Goal: Transaction & Acquisition: Download file/media

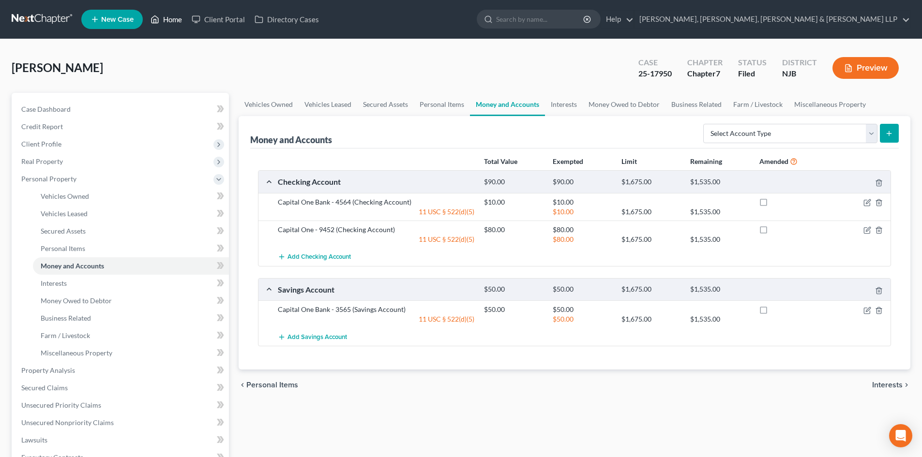
click at [172, 17] on link "Home" at bounding box center [166, 19] width 41 height 17
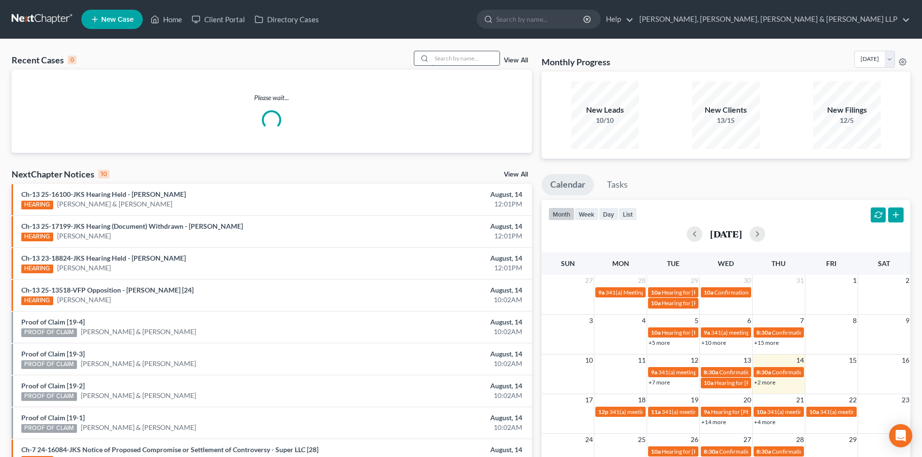
click at [457, 54] on input "search" at bounding box center [466, 58] width 68 height 14
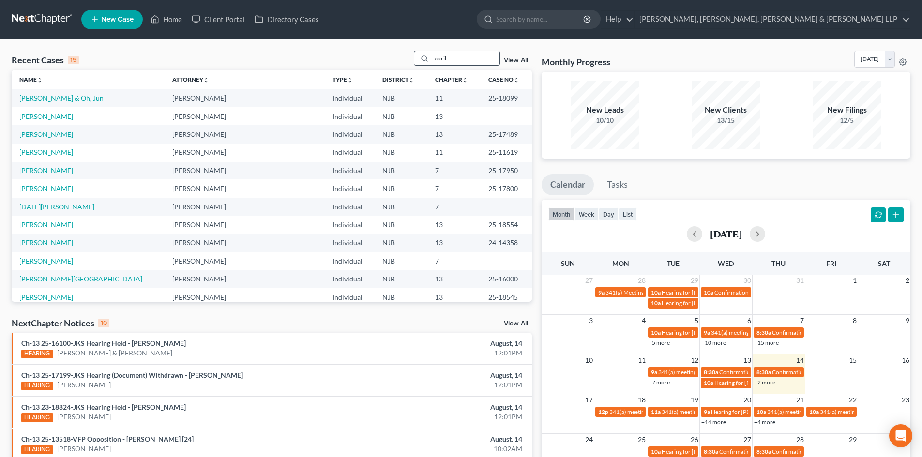
type input "april"
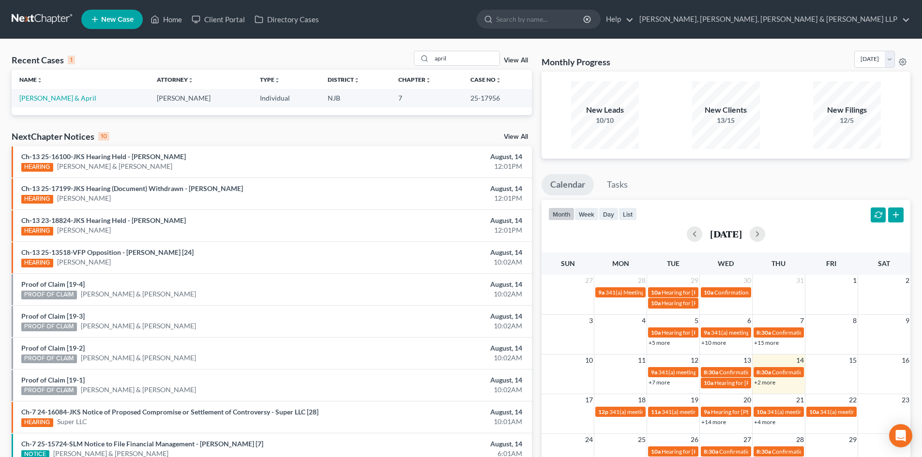
click at [70, 93] on td "[PERSON_NAME] & April" at bounding box center [80, 98] width 137 height 18
click at [71, 94] on link "[PERSON_NAME] & April" at bounding box center [57, 98] width 77 height 8
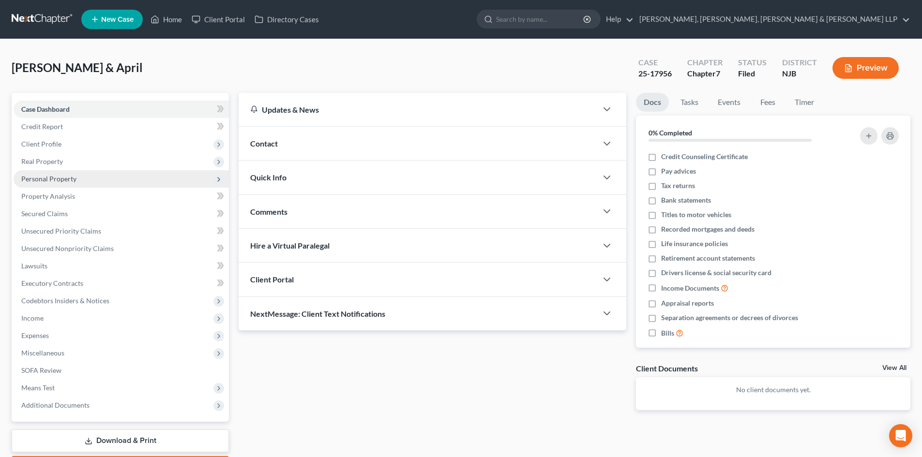
click at [80, 180] on span "Personal Property" at bounding box center [121, 178] width 215 height 17
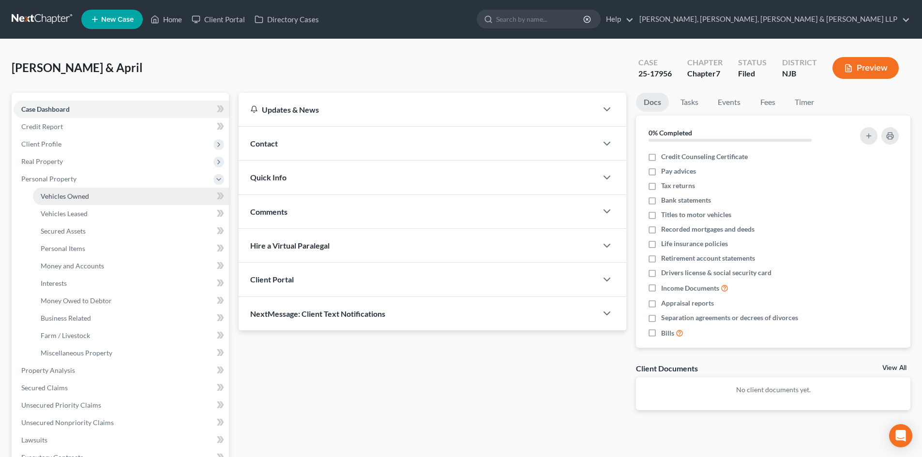
drag, startPoint x: 79, startPoint y: 190, endPoint x: 98, endPoint y: 191, distance: 19.4
click at [78, 190] on link "Vehicles Owned" at bounding box center [131, 196] width 196 height 17
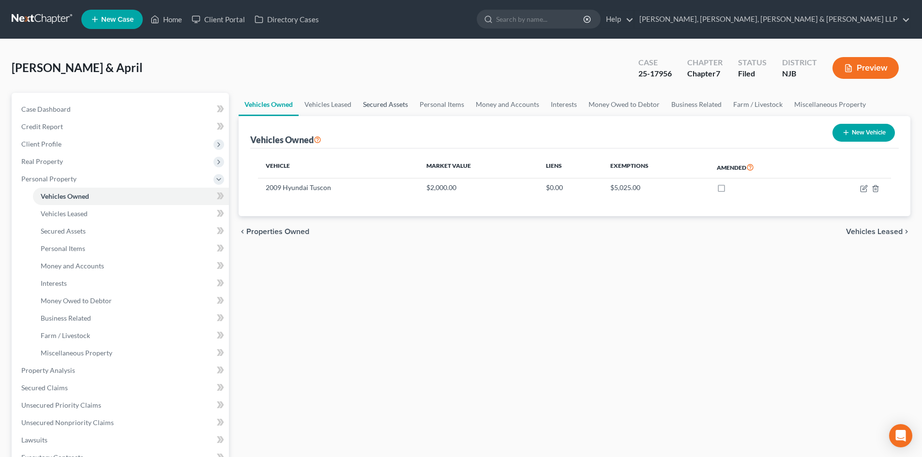
click at [390, 98] on link "Secured Assets" at bounding box center [385, 104] width 57 height 23
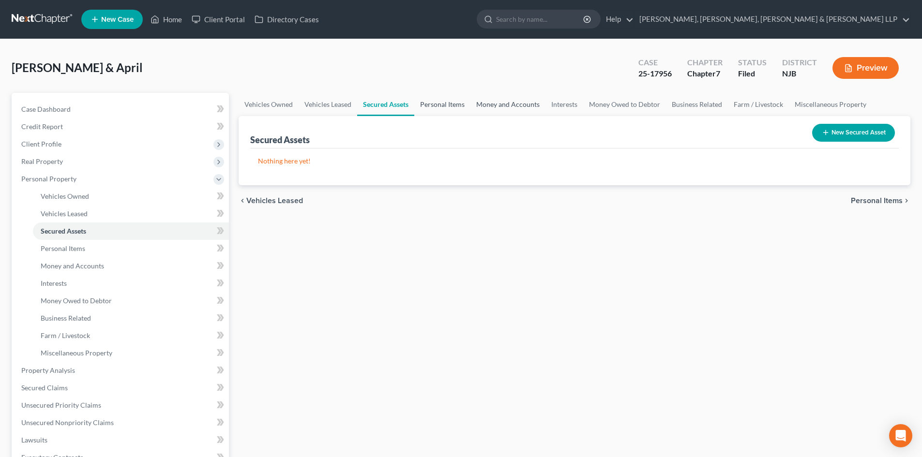
drag, startPoint x: 444, startPoint y: 102, endPoint x: 471, endPoint y: 102, distance: 26.6
click at [446, 102] on link "Personal Items" at bounding box center [442, 104] width 56 height 23
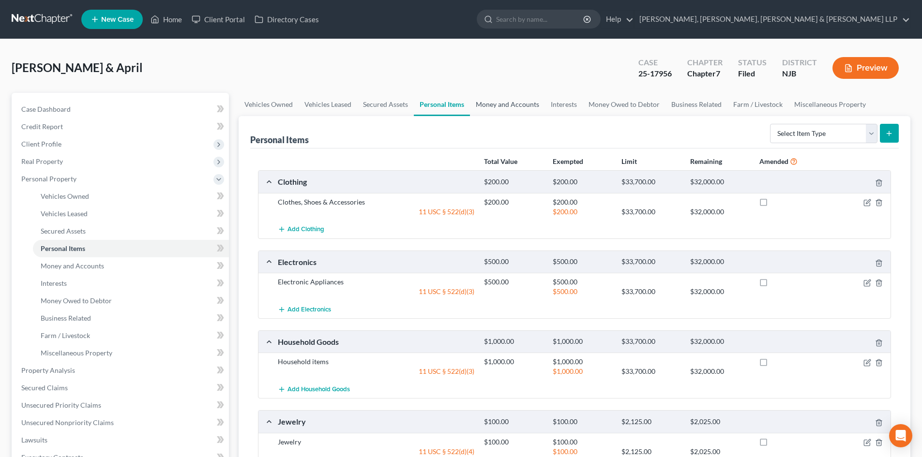
click at [517, 105] on link "Money and Accounts" at bounding box center [507, 104] width 75 height 23
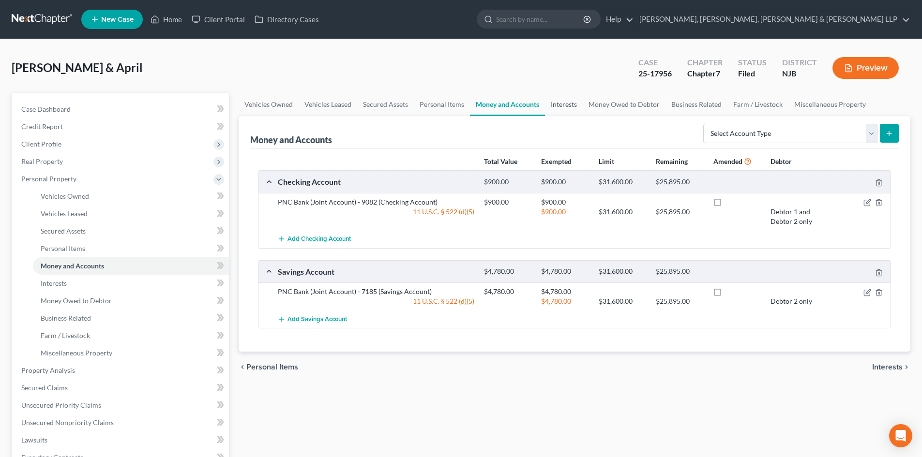
click at [564, 108] on link "Interests" at bounding box center [564, 104] width 38 height 23
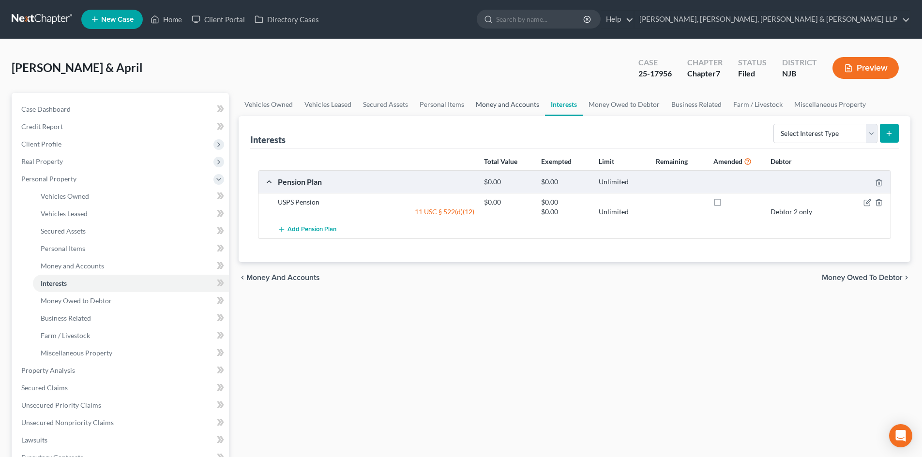
click at [503, 102] on link "Money and Accounts" at bounding box center [507, 104] width 75 height 23
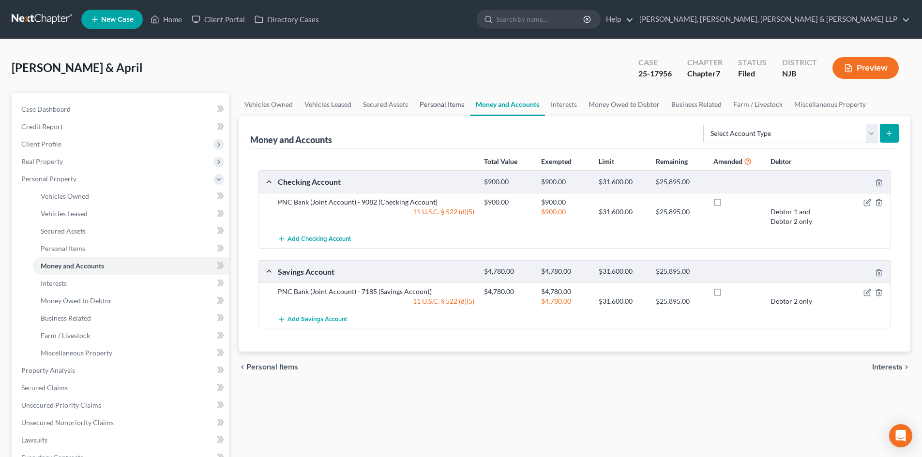
click at [458, 98] on link "Personal Items" at bounding box center [442, 104] width 56 height 23
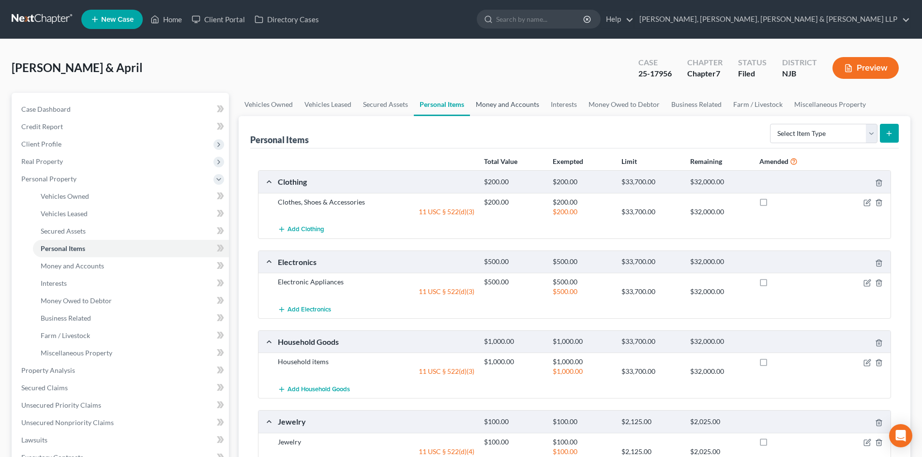
click at [483, 105] on link "Money and Accounts" at bounding box center [507, 104] width 75 height 23
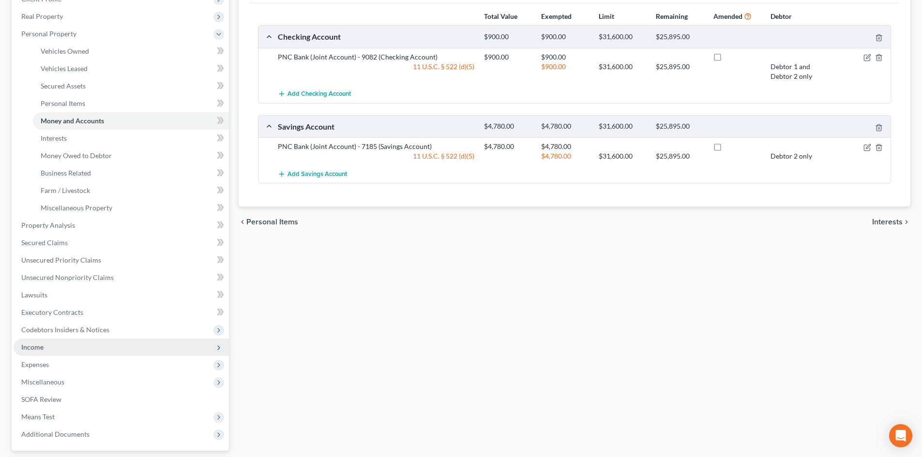
drag, startPoint x: 47, startPoint y: 348, endPoint x: 53, endPoint y: 349, distance: 6.4
click at [47, 348] on span "Income" at bounding box center [121, 347] width 215 height 17
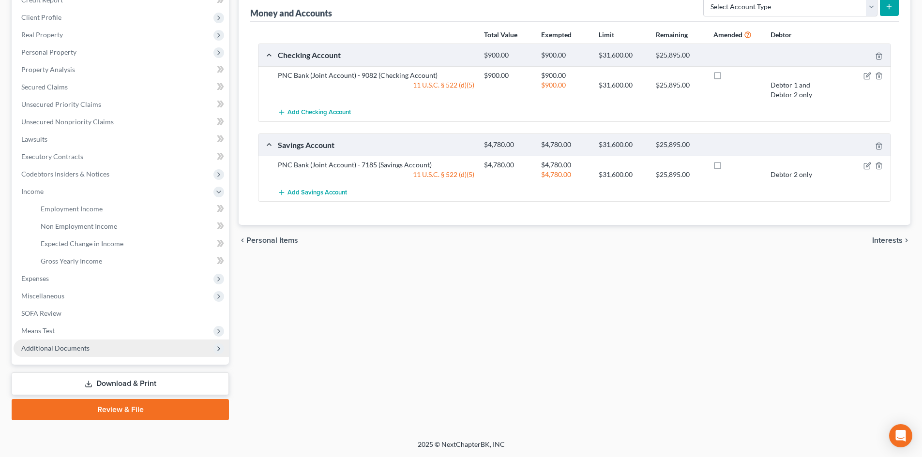
scroll to position [127, 0]
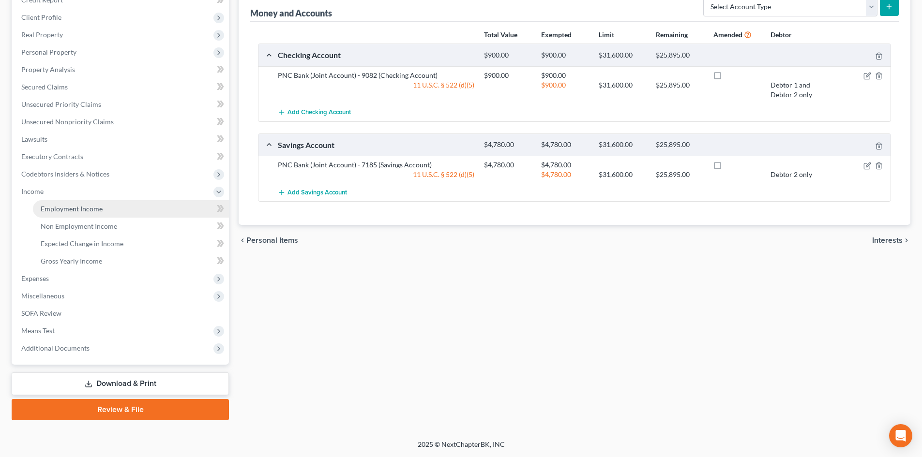
click at [102, 213] on link "Employment Income" at bounding box center [131, 208] width 196 height 17
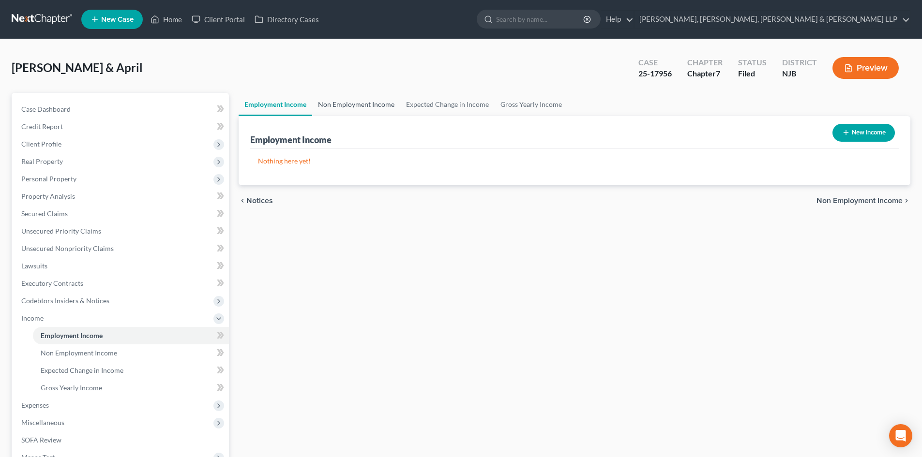
click at [356, 108] on link "Non Employment Income" at bounding box center [356, 104] width 88 height 23
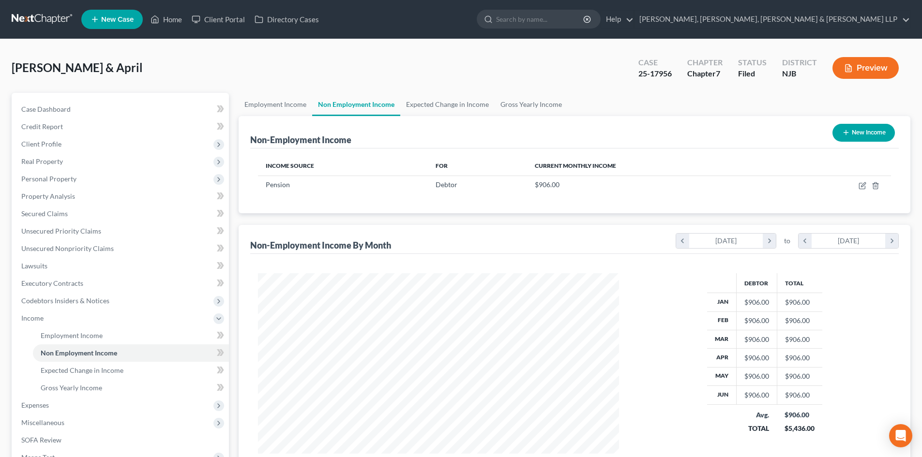
scroll to position [180, 380]
click at [426, 103] on link "Expected Change in Income" at bounding box center [447, 104] width 94 height 23
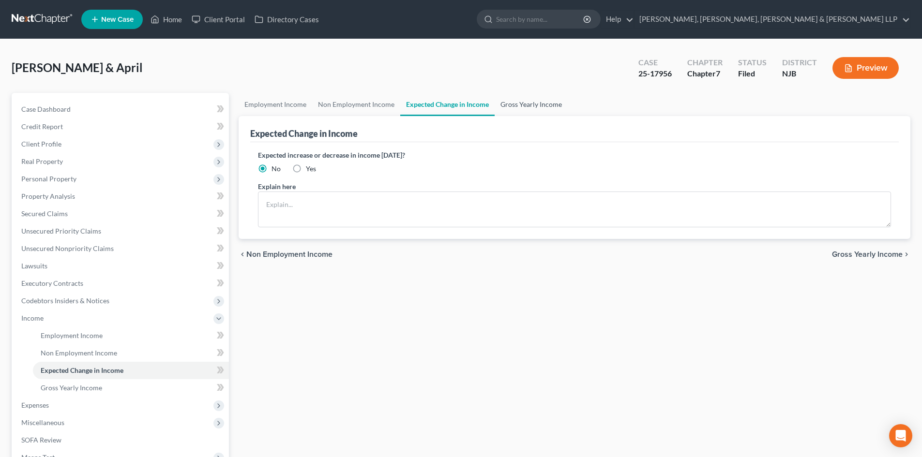
click at [520, 104] on link "Gross Yearly Income" at bounding box center [530, 104] width 73 height 23
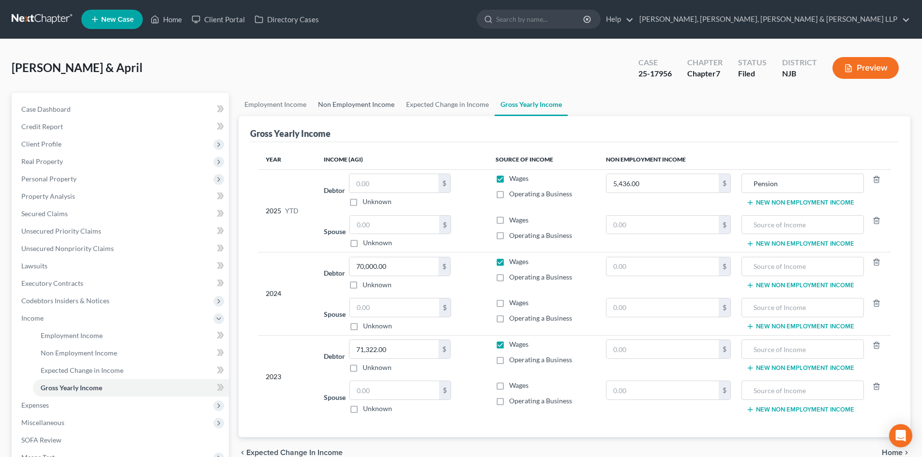
click at [343, 109] on link "Non Employment Income" at bounding box center [356, 104] width 88 height 23
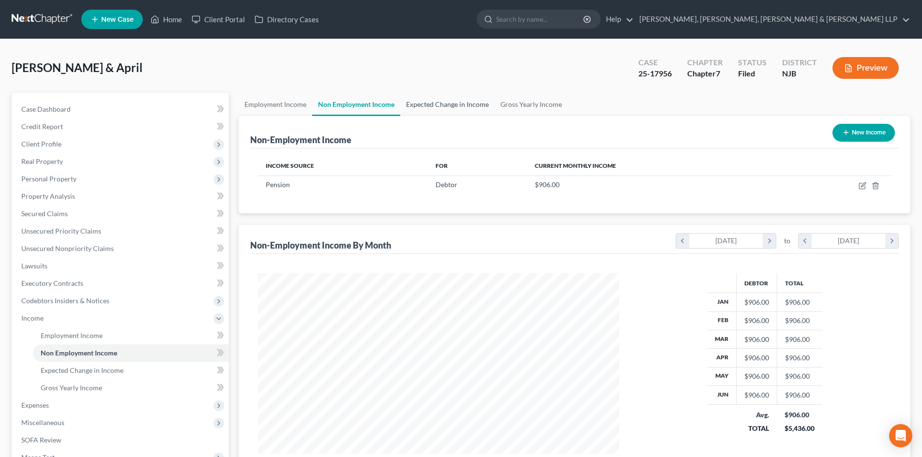
scroll to position [180, 380]
click at [443, 103] on link "Expected Change in Income" at bounding box center [447, 104] width 94 height 23
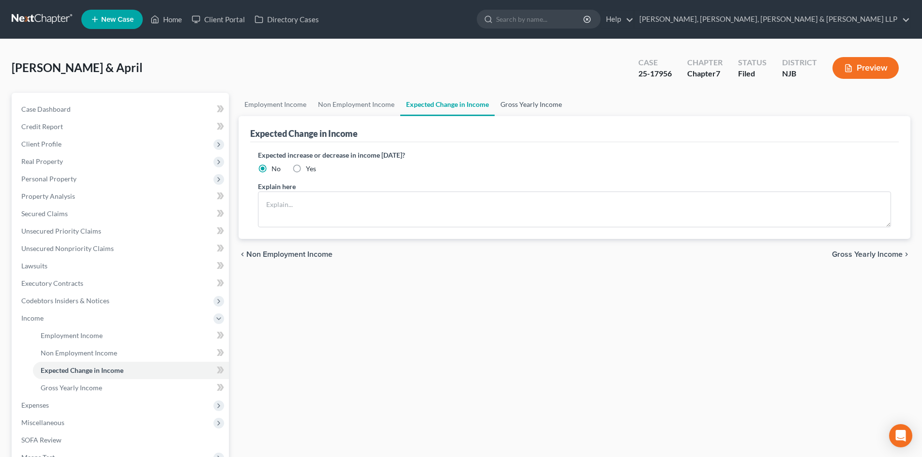
click at [514, 104] on link "Gross Yearly Income" at bounding box center [530, 104] width 73 height 23
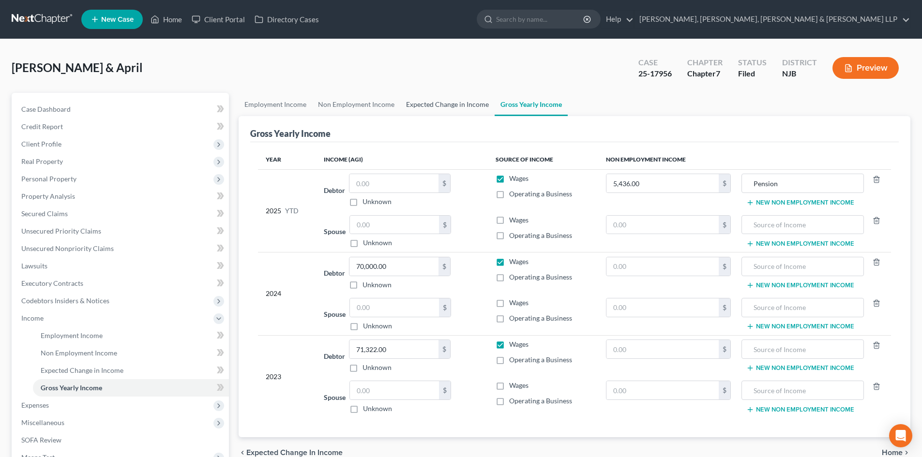
click at [440, 106] on link "Expected Change in Income" at bounding box center [447, 104] width 94 height 23
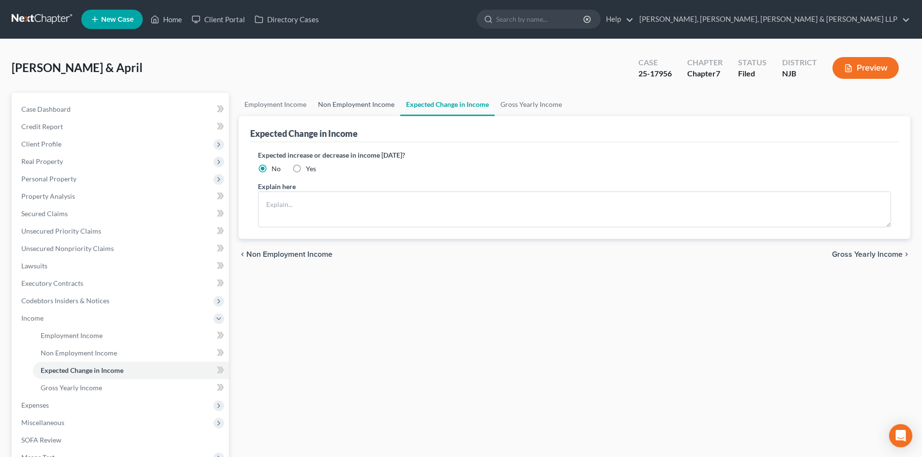
click at [375, 107] on link "Non Employment Income" at bounding box center [356, 104] width 88 height 23
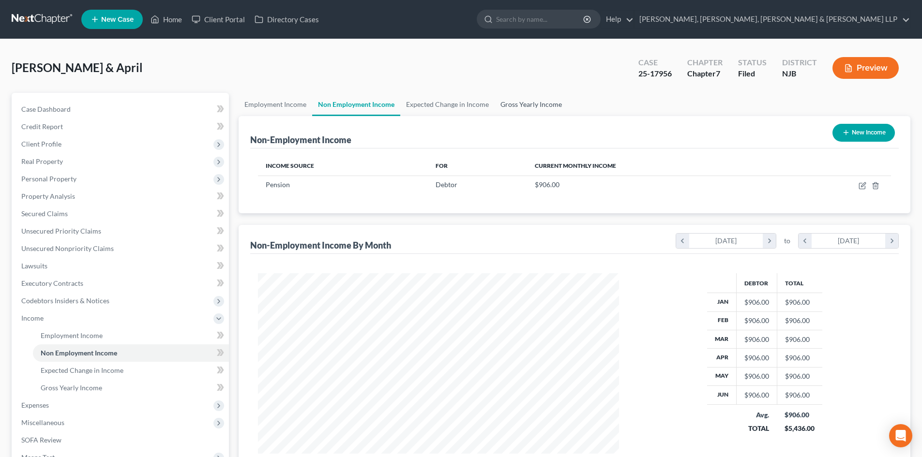
scroll to position [180, 380]
click at [497, 102] on link "Gross Yearly Income" at bounding box center [530, 104] width 73 height 23
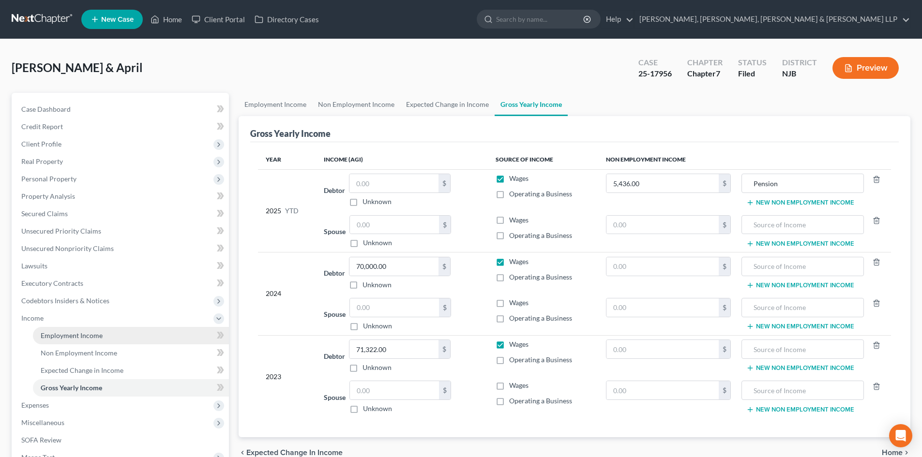
click at [113, 332] on link "Employment Income" at bounding box center [131, 335] width 196 height 17
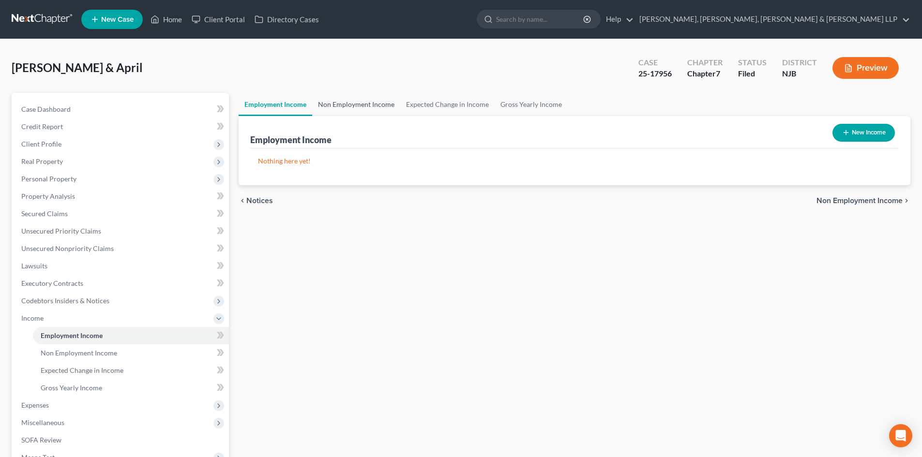
click at [375, 104] on link "Non Employment Income" at bounding box center [356, 104] width 88 height 23
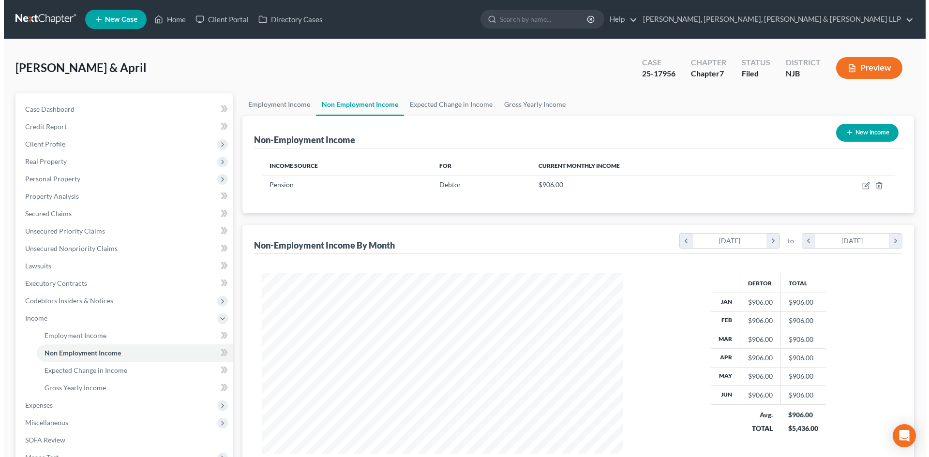
scroll to position [180, 380]
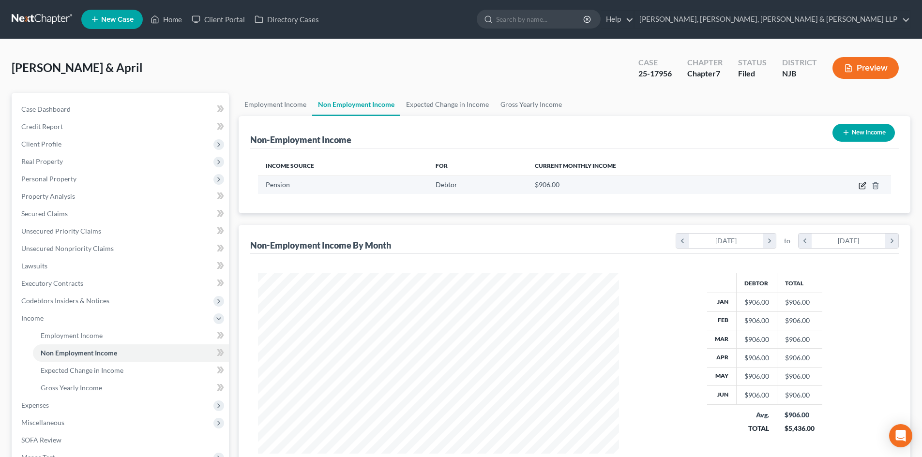
click at [863, 186] on icon "button" at bounding box center [863, 184] width 4 height 4
select select "2"
select select "0"
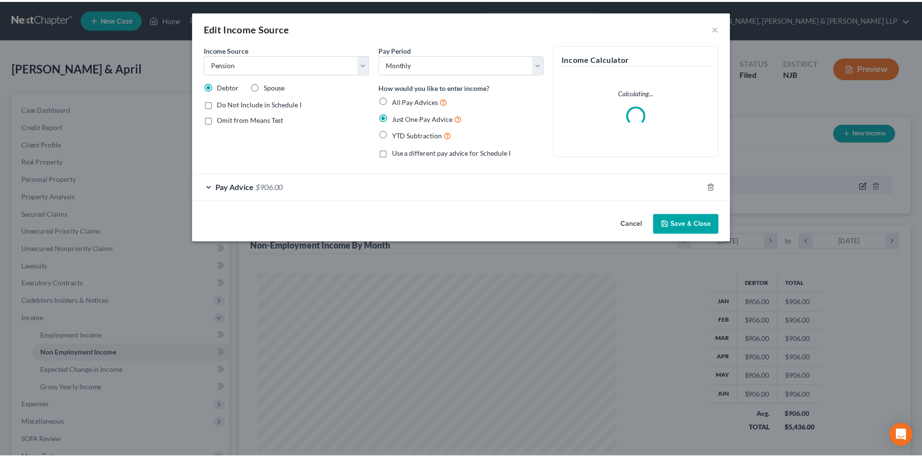
scroll to position [182, 384]
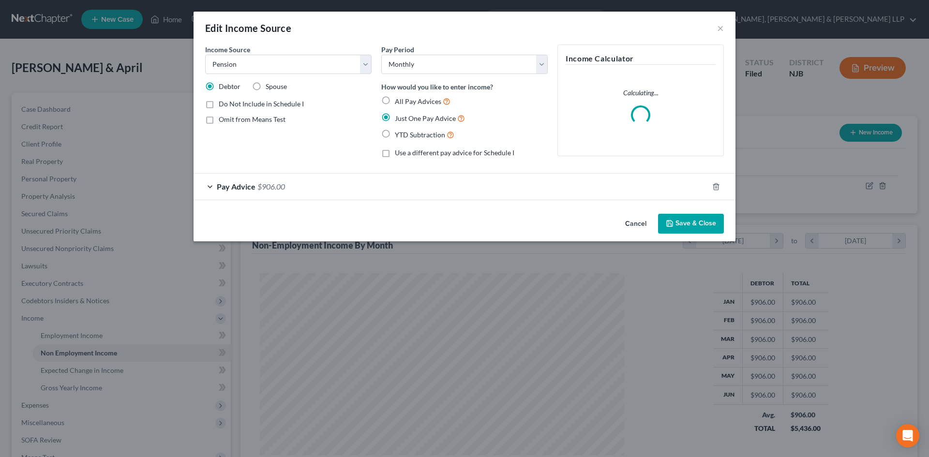
click at [338, 191] on div "Pay Advice $906.00" at bounding box center [451, 187] width 515 height 26
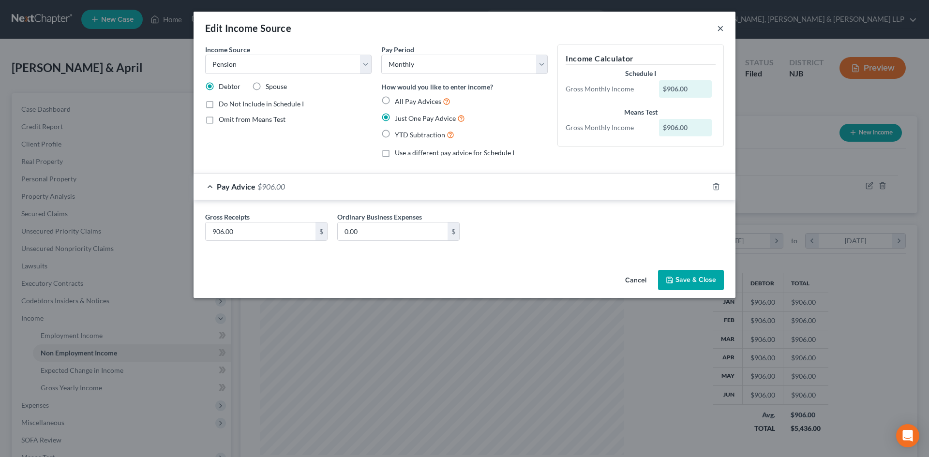
click at [721, 30] on button "×" at bounding box center [720, 28] width 7 height 12
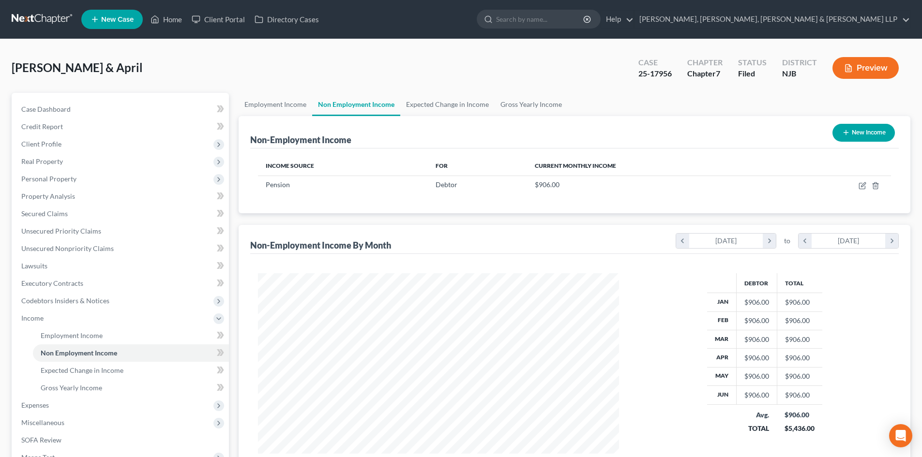
scroll to position [483666, 483466]
drag, startPoint x: 471, startPoint y: 108, endPoint x: 477, endPoint y: 105, distance: 6.7
click at [471, 108] on link "Expected Change in Income" at bounding box center [447, 104] width 94 height 23
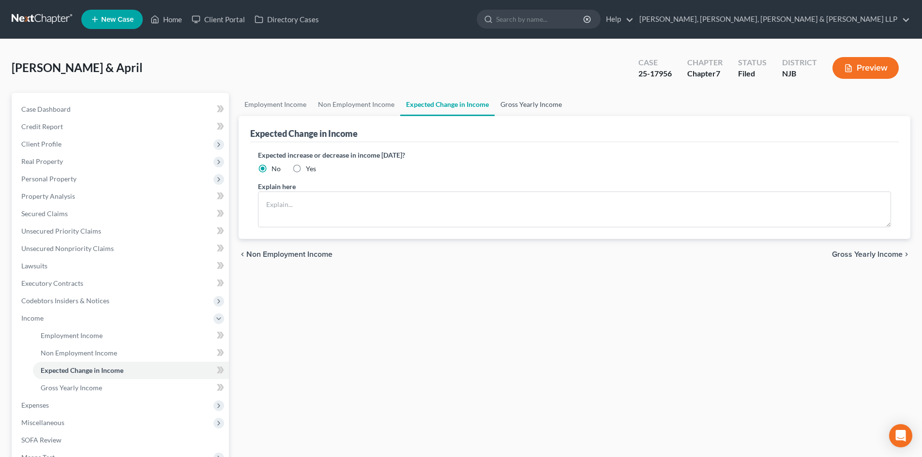
click at [519, 103] on link "Gross Yearly Income" at bounding box center [530, 104] width 73 height 23
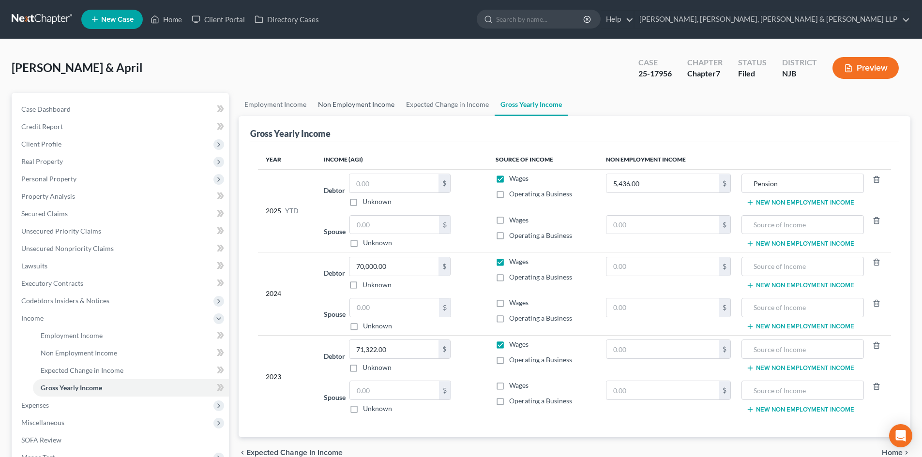
click at [364, 103] on link "Non Employment Income" at bounding box center [356, 104] width 88 height 23
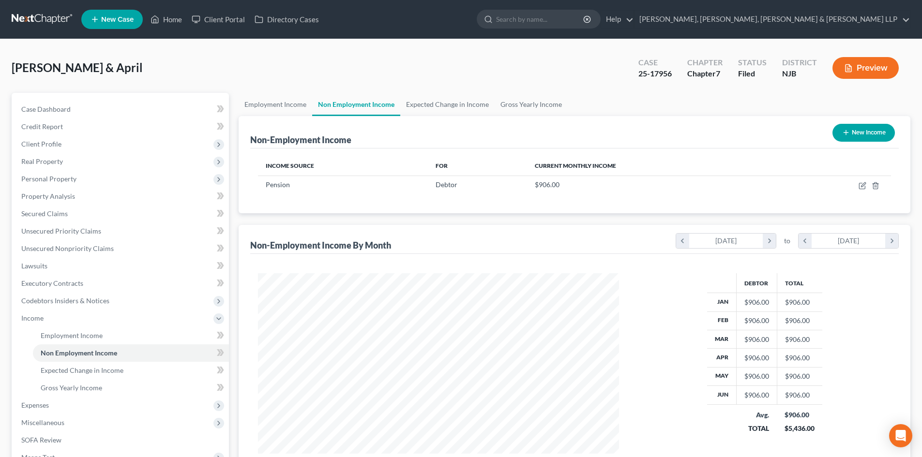
scroll to position [180, 380]
click at [526, 96] on link "Gross Yearly Income" at bounding box center [530, 104] width 73 height 23
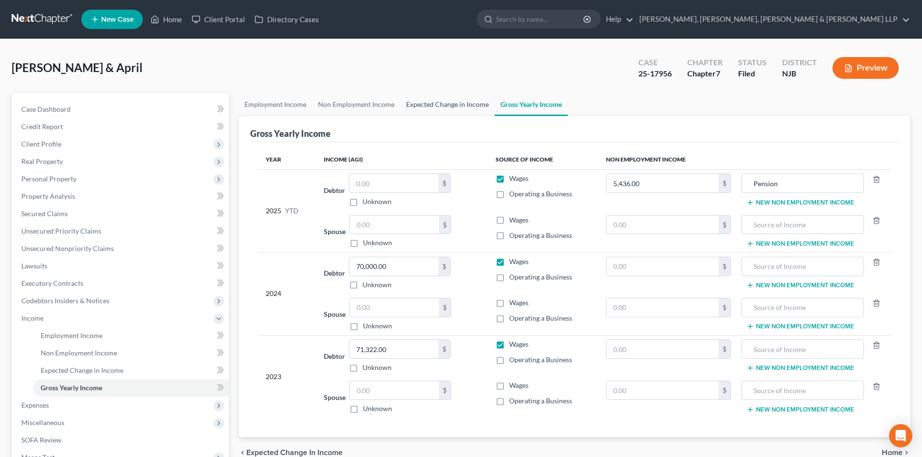
click at [454, 103] on link "Expected Change in Income" at bounding box center [447, 104] width 94 height 23
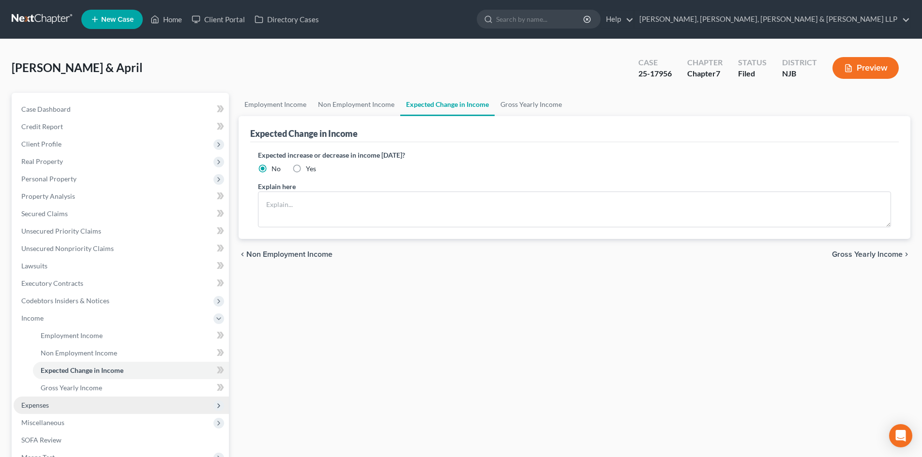
click at [50, 405] on span "Expenses" at bounding box center [121, 405] width 215 height 17
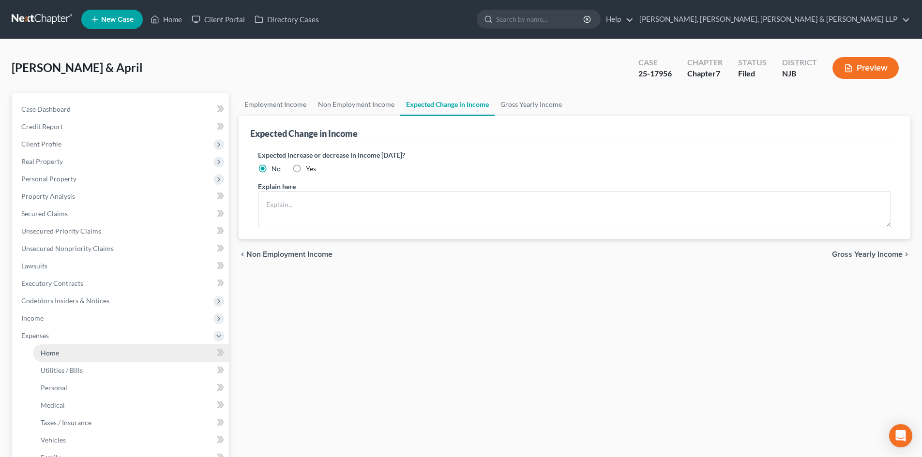
click at [65, 358] on link "Home" at bounding box center [131, 352] width 196 height 17
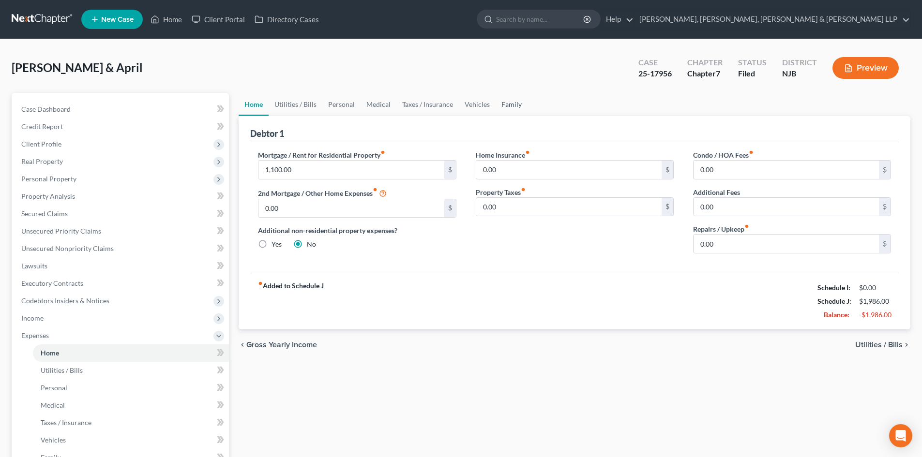
click at [513, 106] on link "Family" at bounding box center [511, 104] width 32 height 23
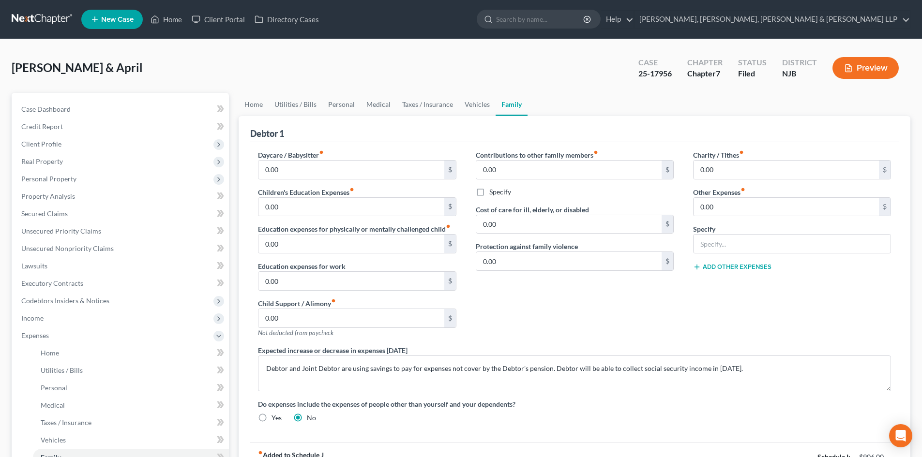
scroll to position [97, 0]
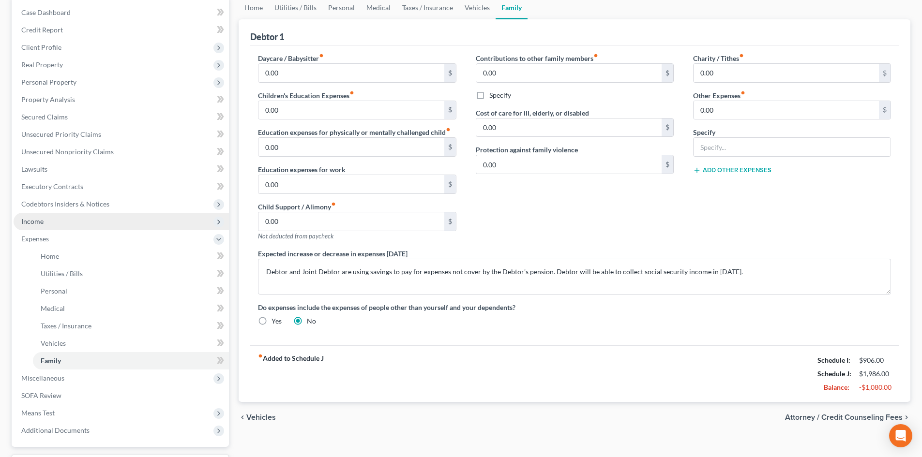
click at [53, 223] on span "Income" at bounding box center [121, 221] width 215 height 17
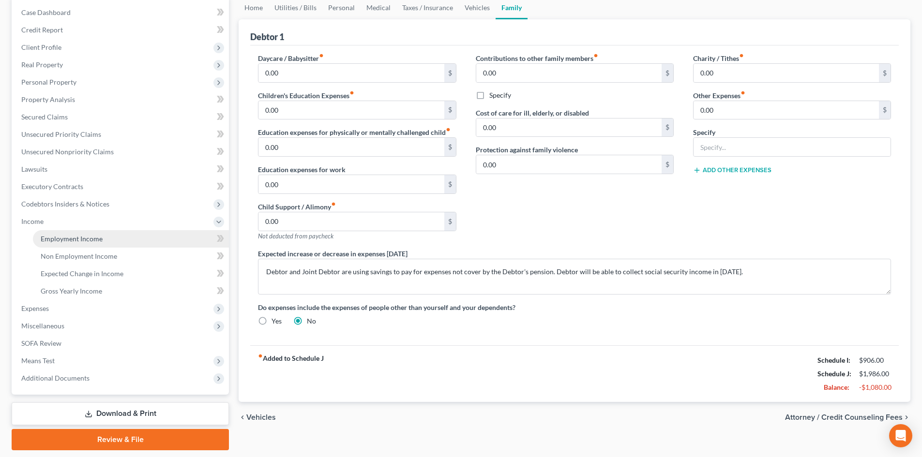
click at [62, 240] on span "Employment Income" at bounding box center [72, 239] width 62 height 8
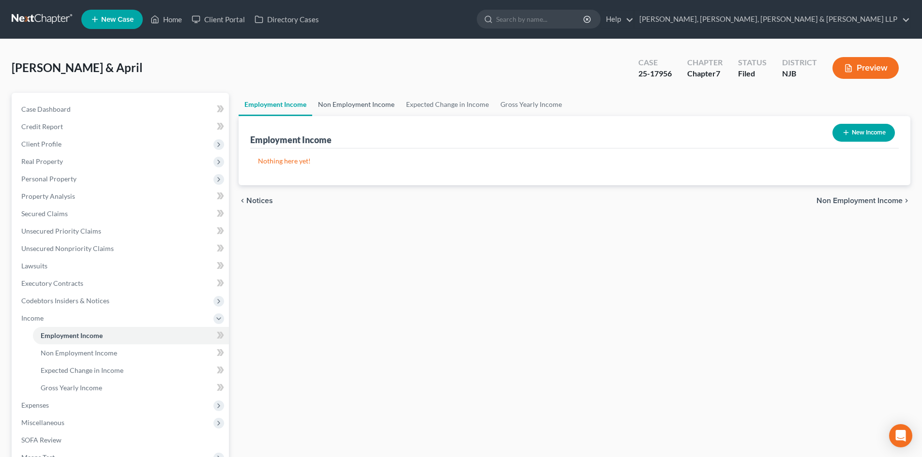
click at [382, 106] on link "Non Employment Income" at bounding box center [356, 104] width 88 height 23
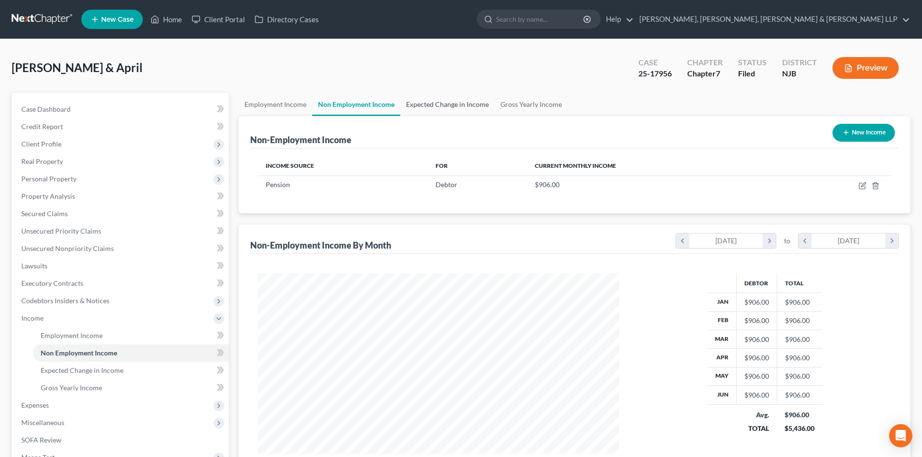
scroll to position [180, 380]
click at [425, 111] on link "Expected Change in Income" at bounding box center [447, 104] width 94 height 23
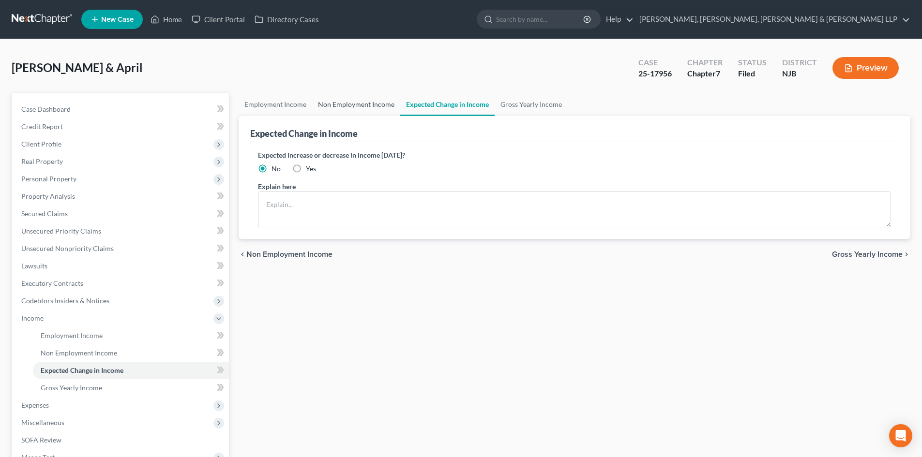
click at [341, 109] on link "Non Employment Income" at bounding box center [356, 104] width 88 height 23
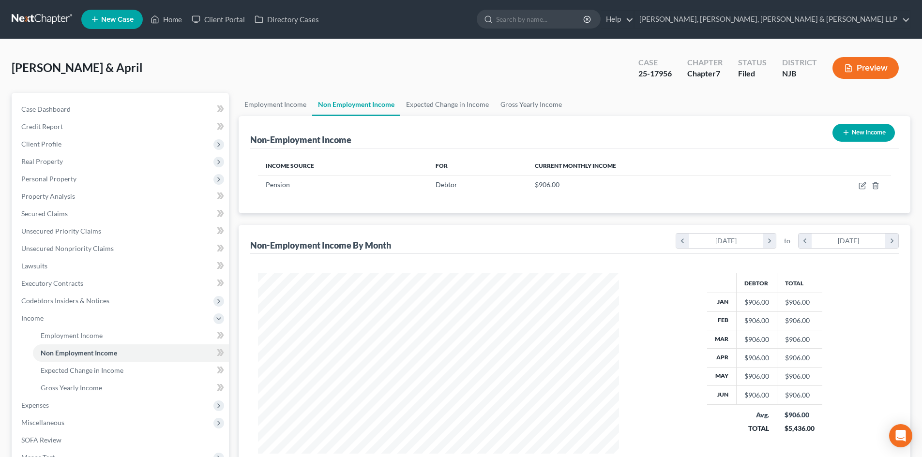
scroll to position [180, 380]
click at [184, 18] on link "Home" at bounding box center [166, 19] width 41 height 17
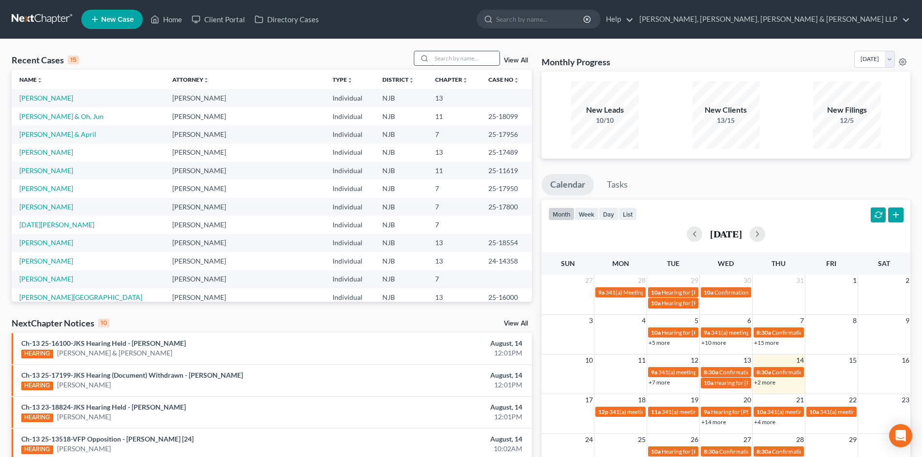
click at [439, 56] on input "search" at bounding box center [466, 58] width 68 height 14
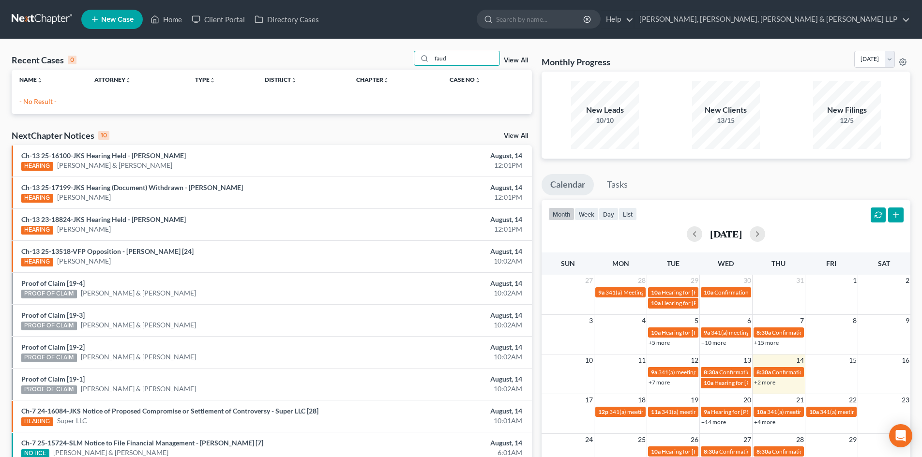
drag, startPoint x: 458, startPoint y: 62, endPoint x: 386, endPoint y: 65, distance: 71.7
click at [386, 65] on div "Recent Cases 0 faud View All" at bounding box center [272, 60] width 520 height 19
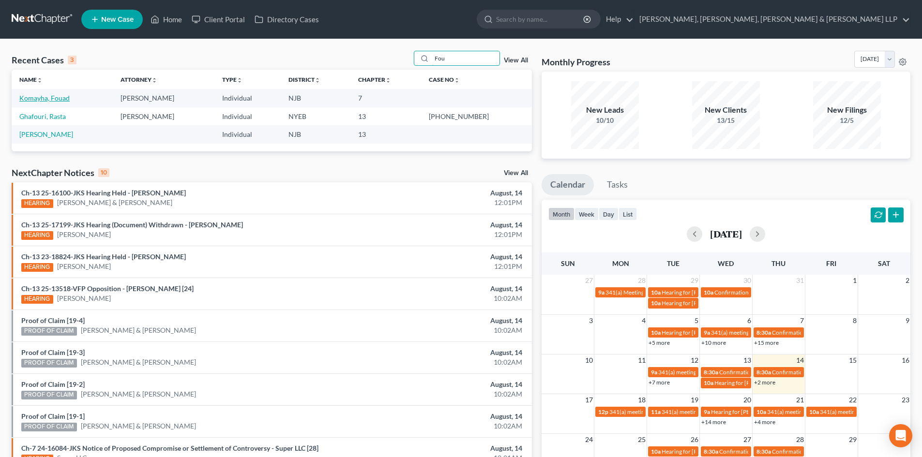
type input "Fou"
click at [58, 101] on link "Komayha, Fouad" at bounding box center [44, 98] width 50 height 8
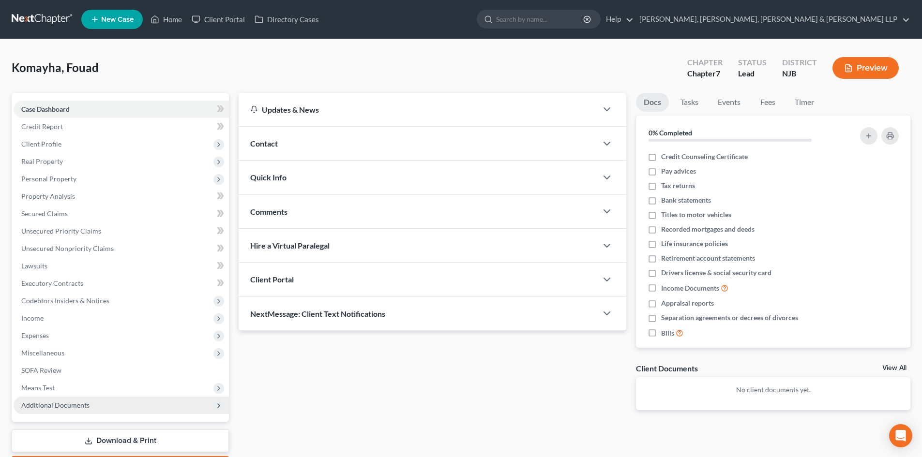
scroll to position [57, 0]
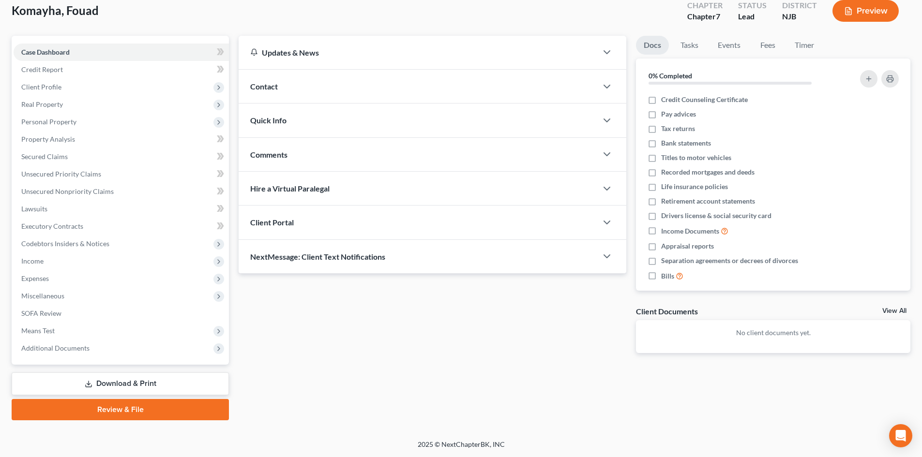
click at [118, 381] on link "Download & Print" at bounding box center [120, 384] width 217 height 23
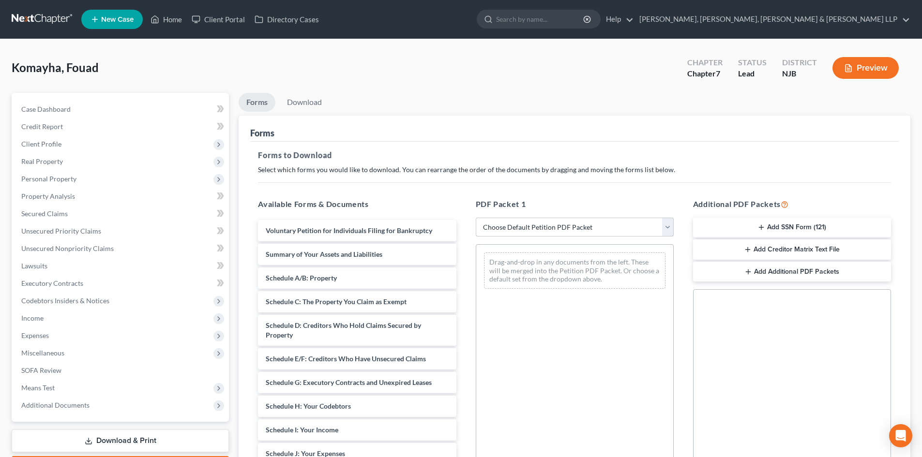
click at [494, 225] on select "Choose Default Petition PDF Packet Complete Bankruptcy Petition (all forms and …" at bounding box center [575, 227] width 198 height 19
select select "0"
click at [476, 218] on select "Choose Default Petition PDF Packet Complete Bankruptcy Petition (all forms and …" at bounding box center [575, 227] width 198 height 19
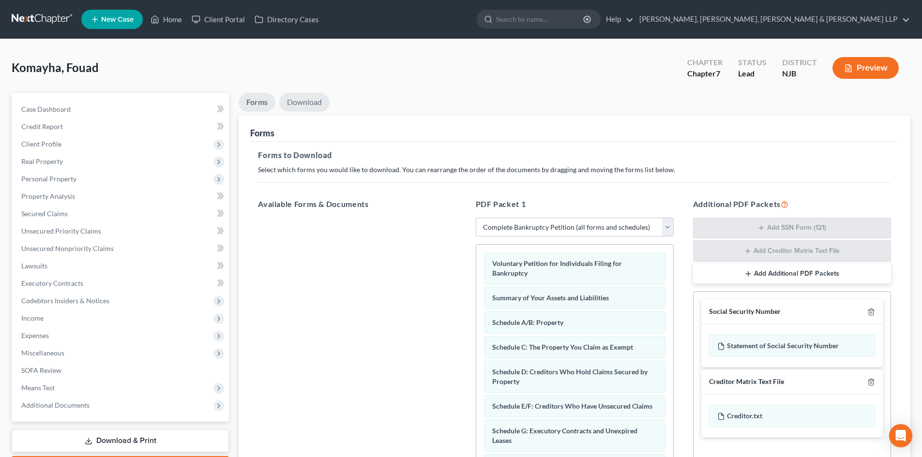
click at [316, 98] on link "Download" at bounding box center [304, 102] width 50 height 19
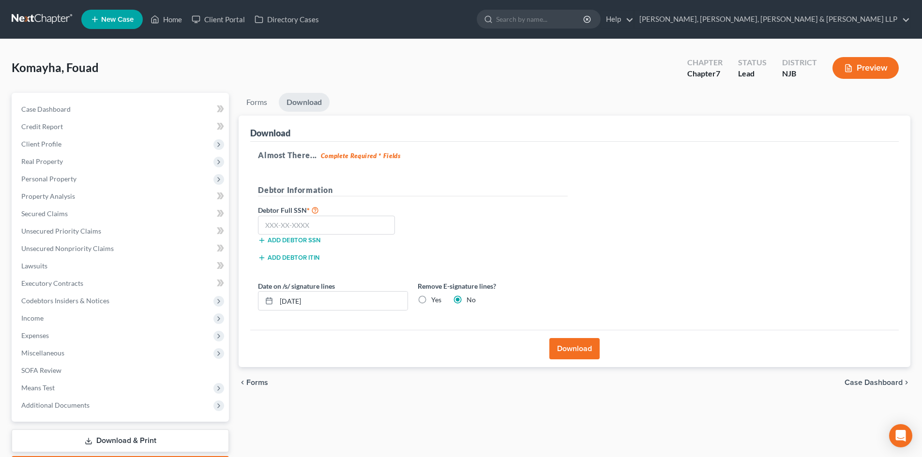
click at [431, 300] on label "Yes" at bounding box center [436, 300] width 10 height 10
click at [435, 300] on input "Yes" at bounding box center [438, 298] width 6 height 6
radio input "true"
radio input "false"
click at [343, 235] on div "Add debtor SSN" at bounding box center [333, 240] width 160 height 10
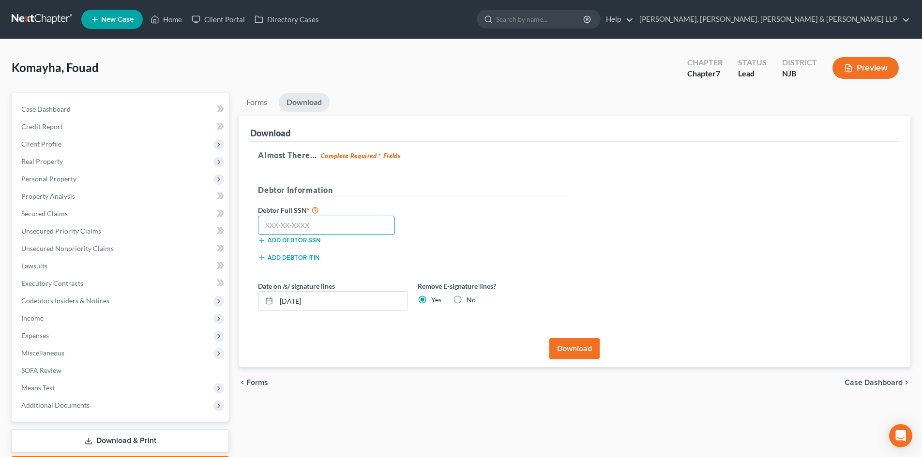
drag, startPoint x: 340, startPoint y: 228, endPoint x: 331, endPoint y: 229, distance: 8.3
click at [339, 228] on input "text" at bounding box center [326, 225] width 137 height 19
type input "610-83-9689"
click at [581, 350] on button "Download" at bounding box center [574, 348] width 50 height 21
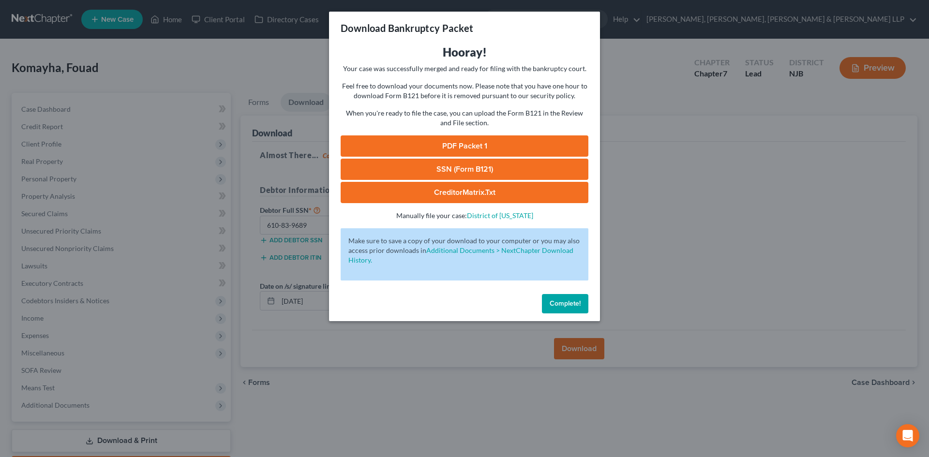
click at [544, 143] on link "PDF Packet 1" at bounding box center [465, 145] width 248 height 21
drag, startPoint x: 407, startPoint y: 164, endPoint x: 443, endPoint y: 164, distance: 35.8
click at [407, 164] on link "SSN (Form B121)" at bounding box center [465, 169] width 248 height 21
